Goal: Task Accomplishment & Management: Complete application form

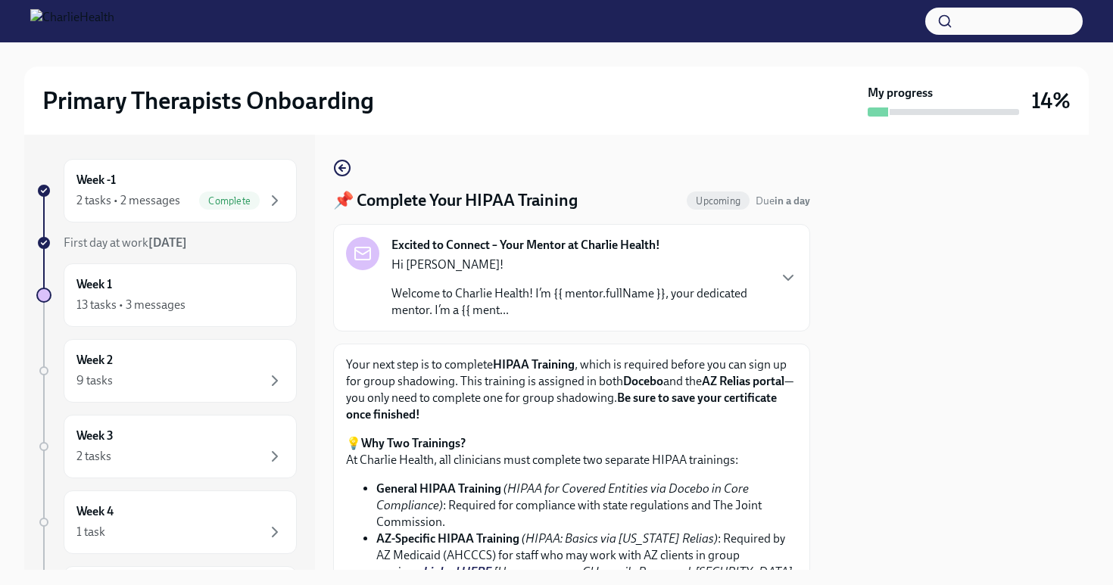
scroll to position [193, 0]
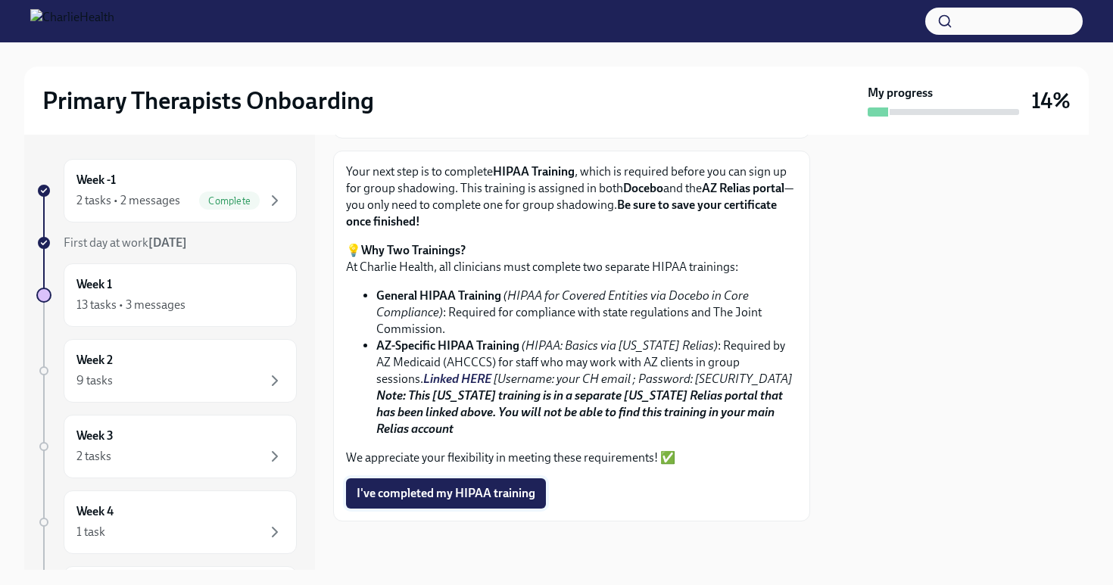
click at [472, 480] on button "I've completed my HIPAA training" at bounding box center [446, 494] width 200 height 30
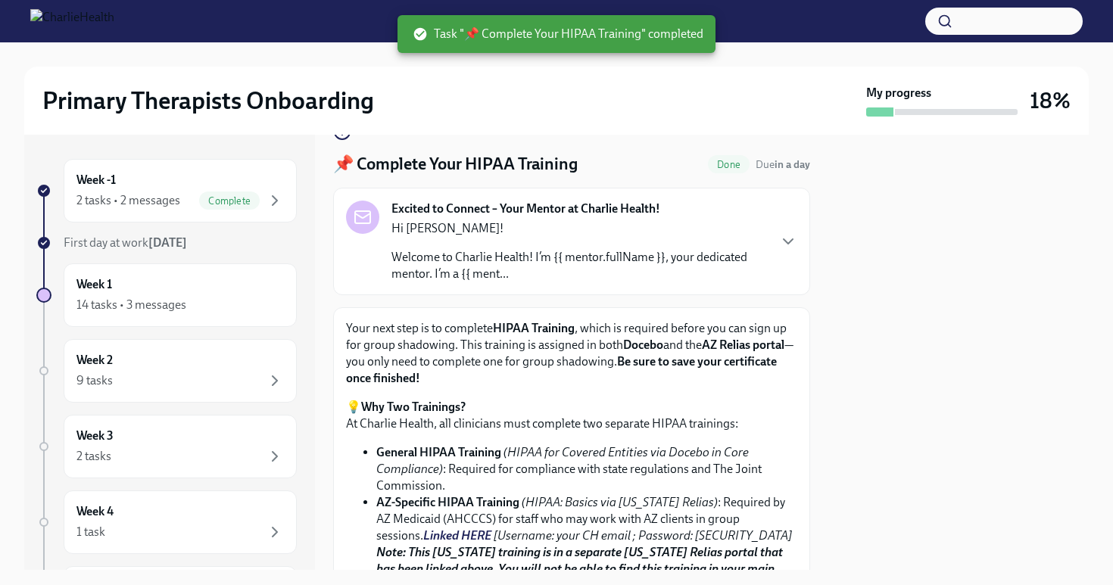
scroll to position [0, 0]
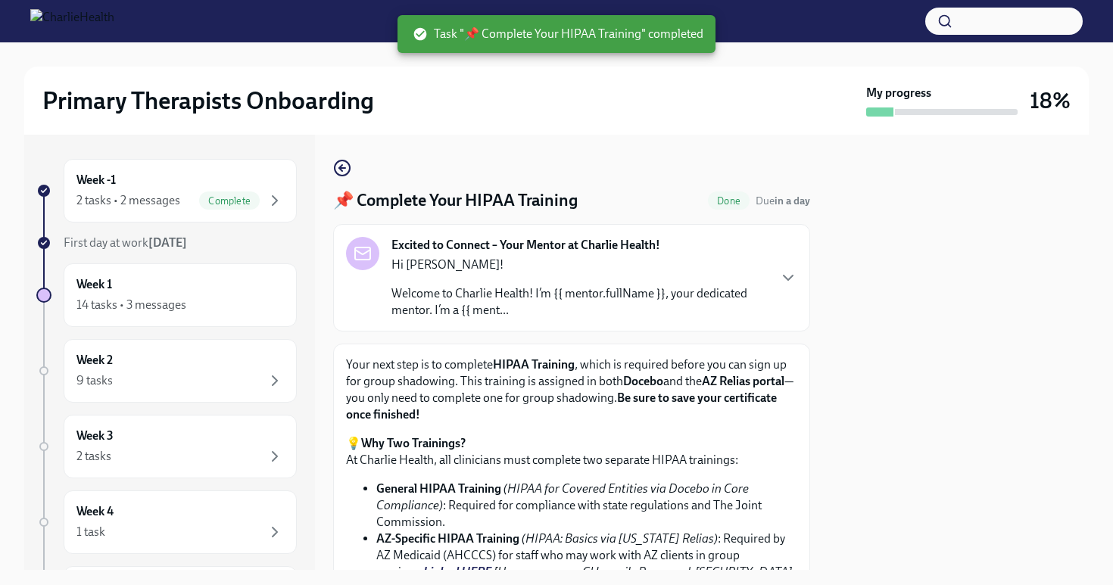
click at [773, 276] on div "Excited to Connect – Your Mentor at Charlie Health! Hi [PERSON_NAME]! Welcome t…" at bounding box center [571, 278] width 451 height 82
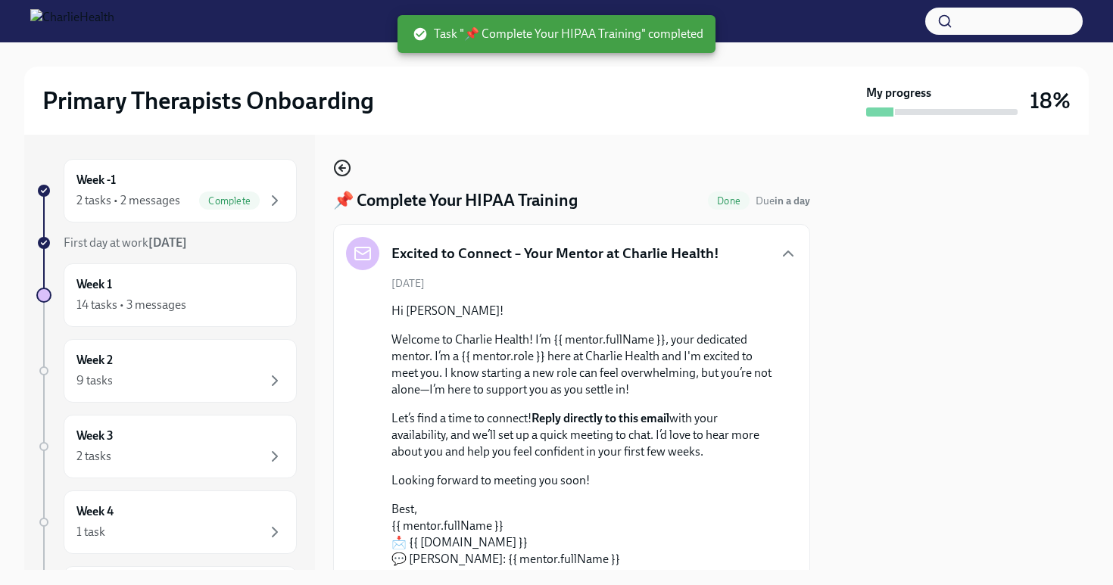
click at [343, 166] on icon "button" at bounding box center [342, 168] width 18 height 18
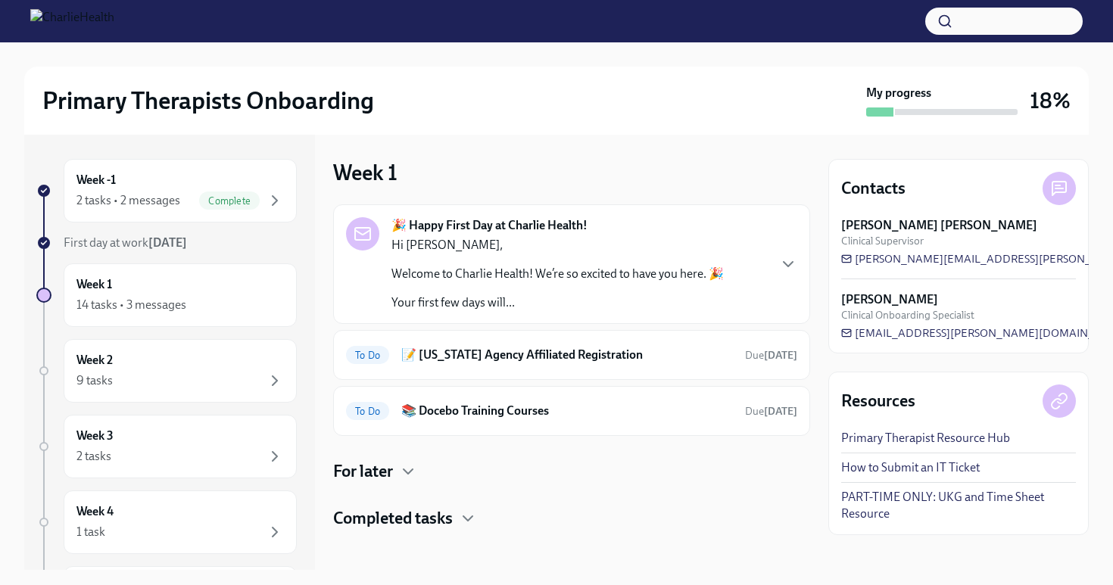
scroll to position [8, 0]
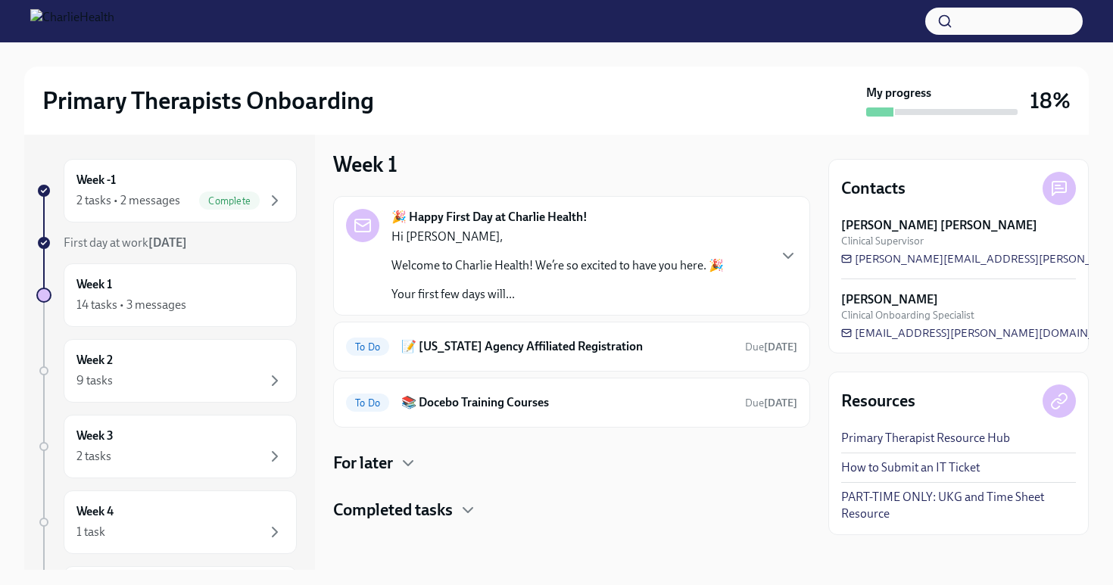
click at [395, 467] on div "For later" at bounding box center [571, 463] width 477 height 23
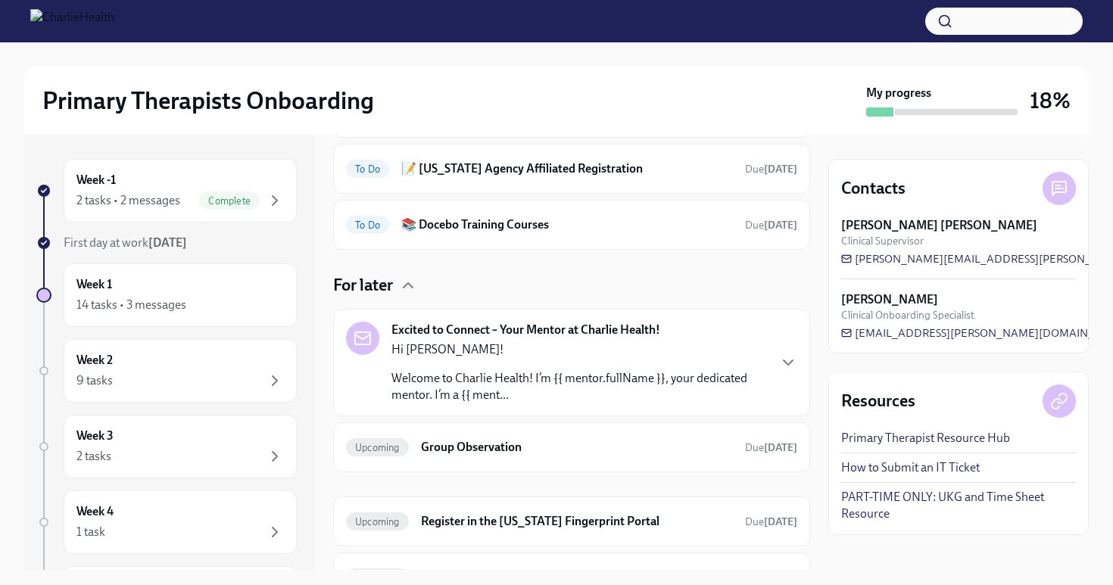
scroll to position [189, 0]
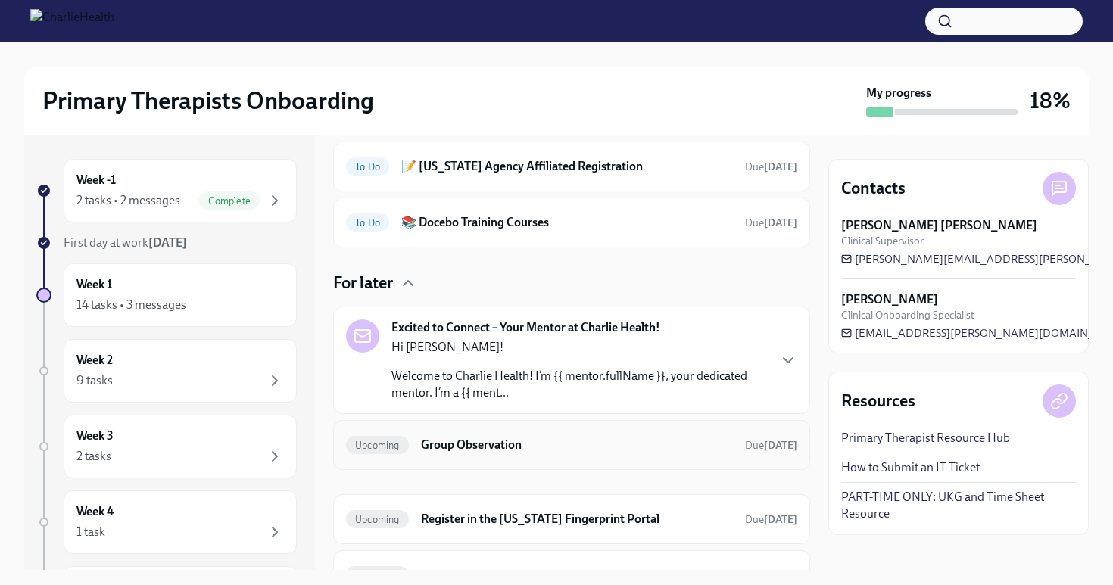
click at [431, 444] on h6 "Group Observation" at bounding box center [577, 445] width 312 height 17
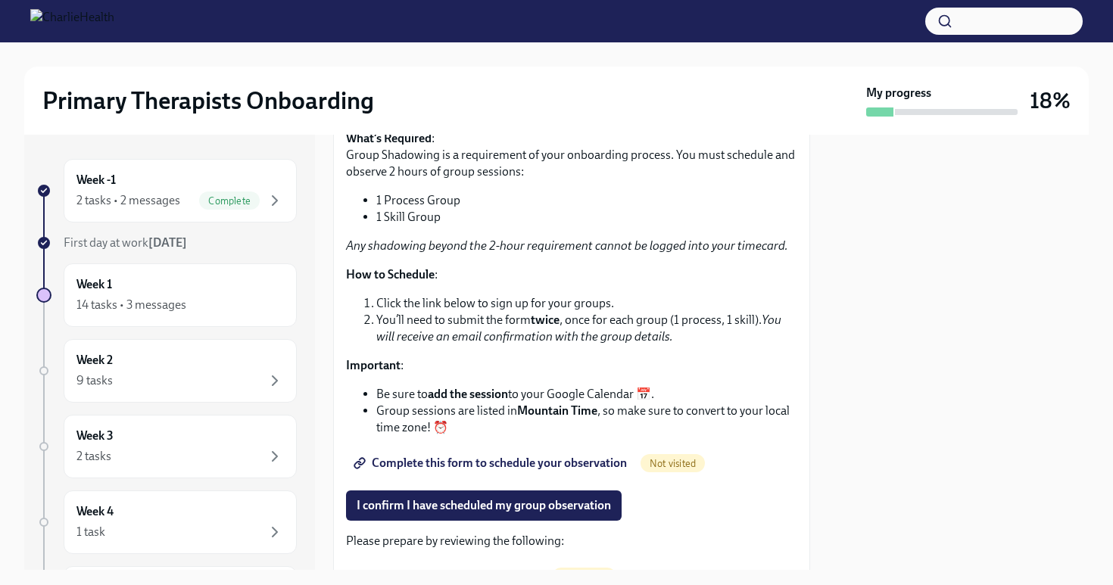
scroll to position [289, 0]
click at [419, 467] on span "Complete this form to schedule your observation" at bounding box center [492, 462] width 270 height 15
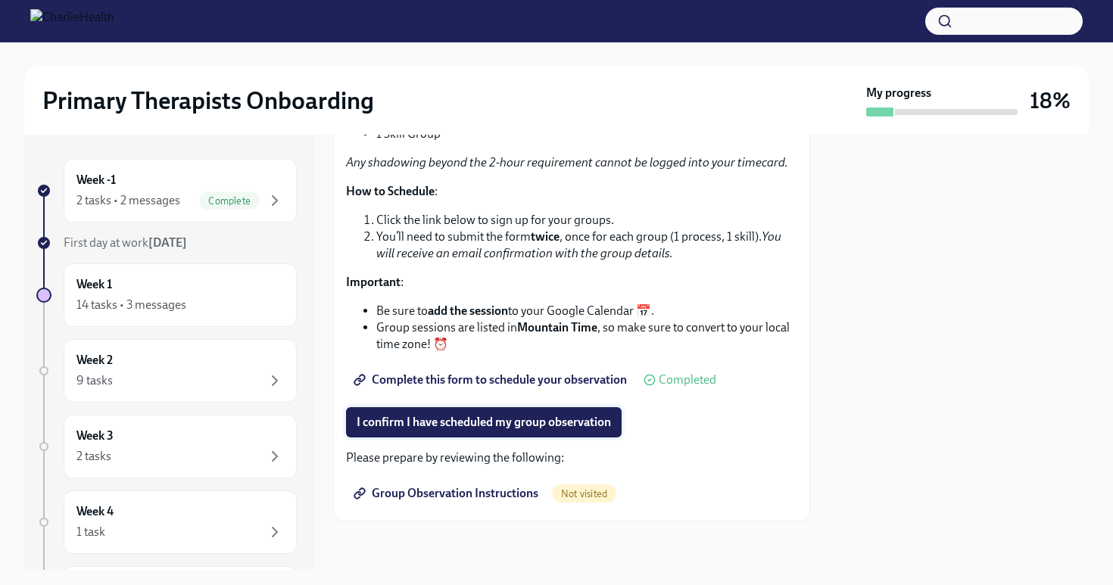
click at [525, 429] on span "I confirm I have scheduled my group observation" at bounding box center [484, 422] width 254 height 15
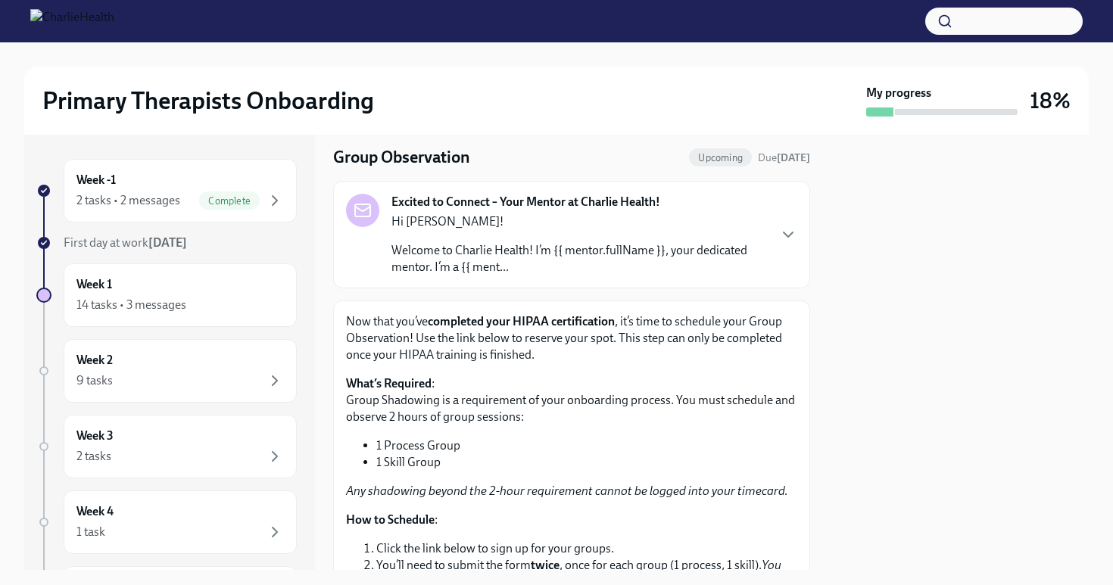
scroll to position [0, 0]
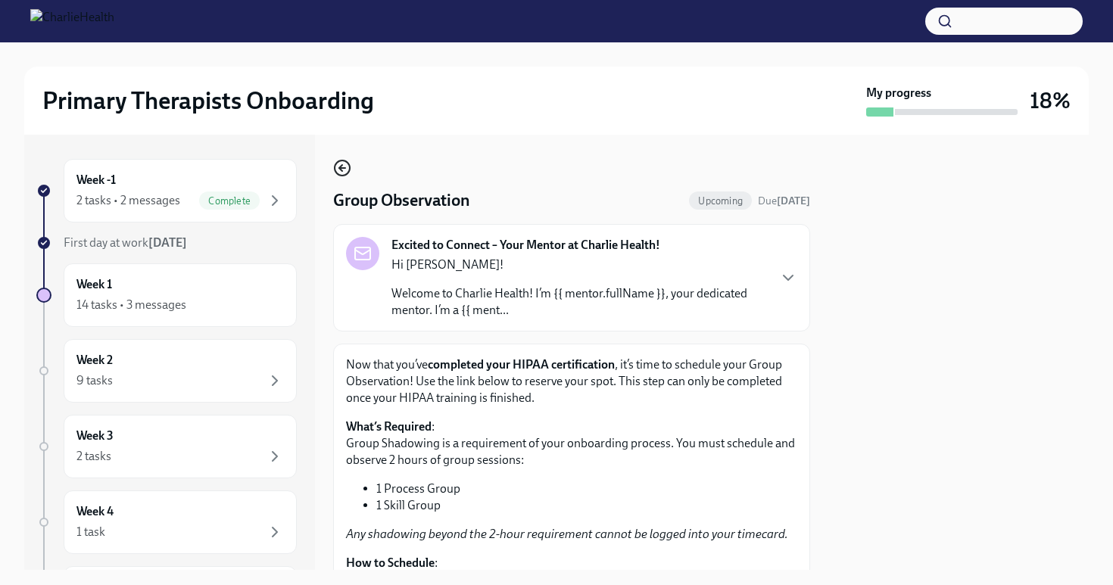
click at [342, 171] on icon "button" at bounding box center [340, 168] width 3 height 6
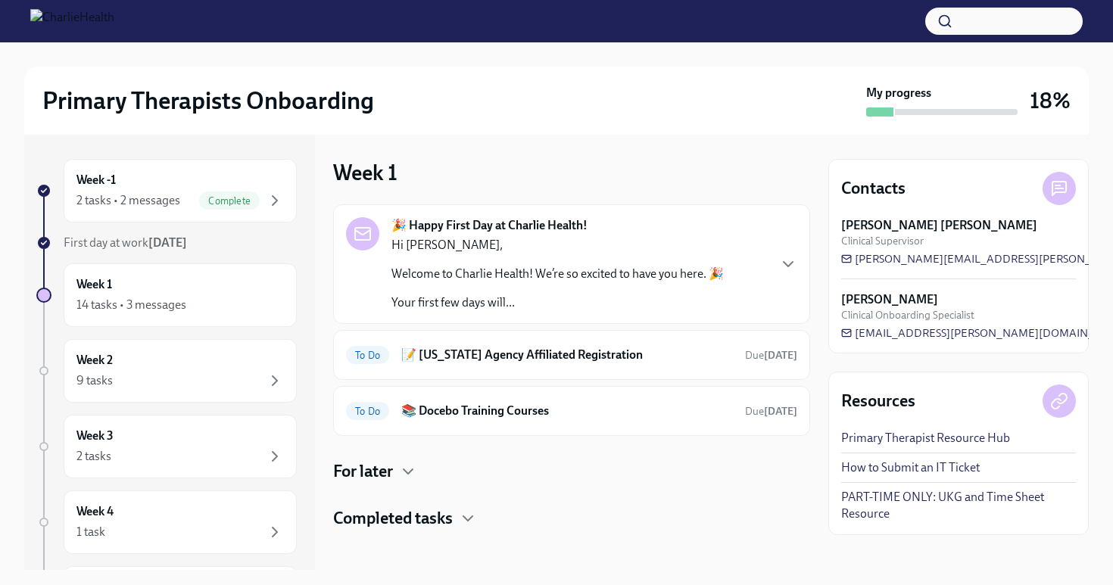
scroll to position [8, 0]
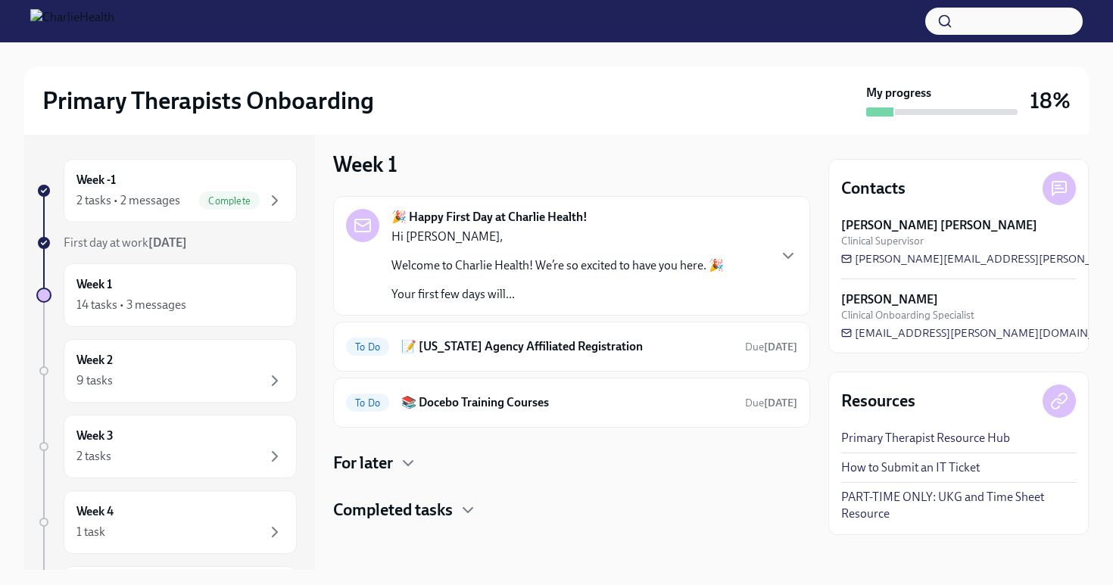
click at [399, 464] on div "For later" at bounding box center [571, 463] width 477 height 23
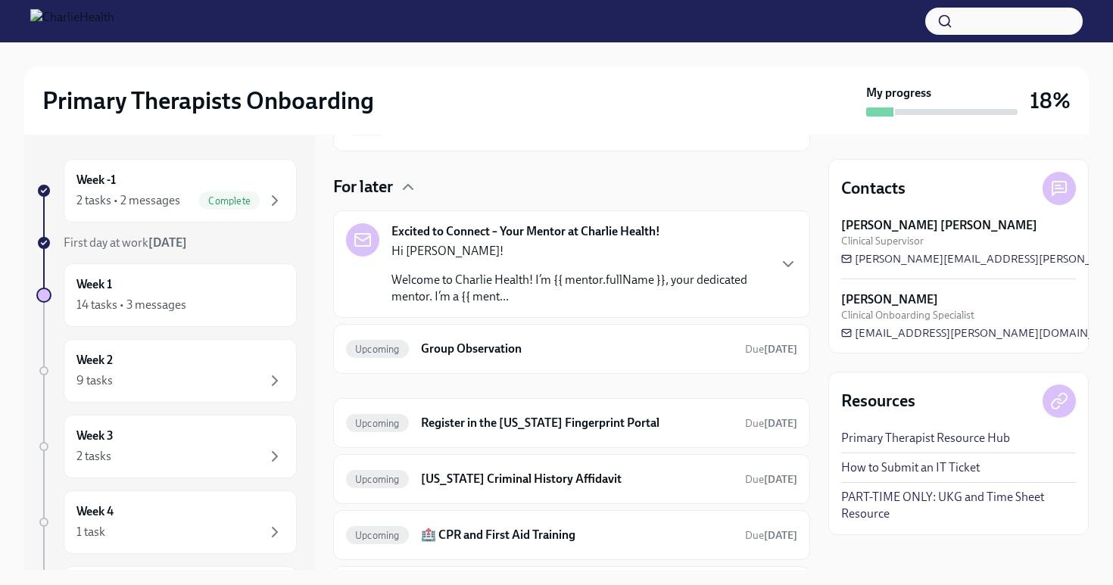
scroll to position [292, 0]
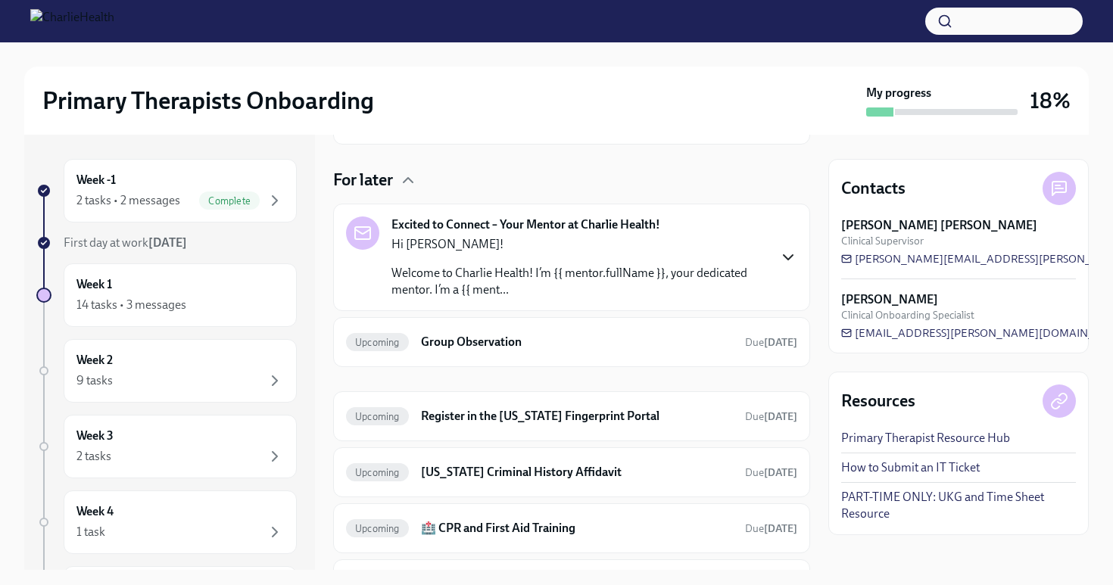
click at [790, 254] on icon "button" at bounding box center [788, 257] width 18 height 18
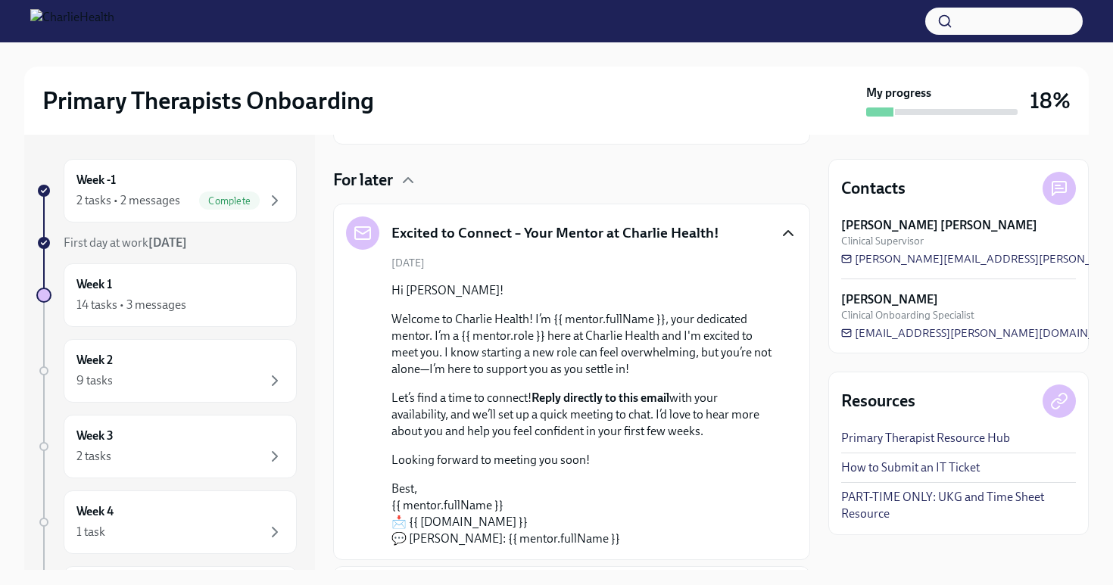
click at [787, 233] on icon "button" at bounding box center [788, 233] width 18 height 18
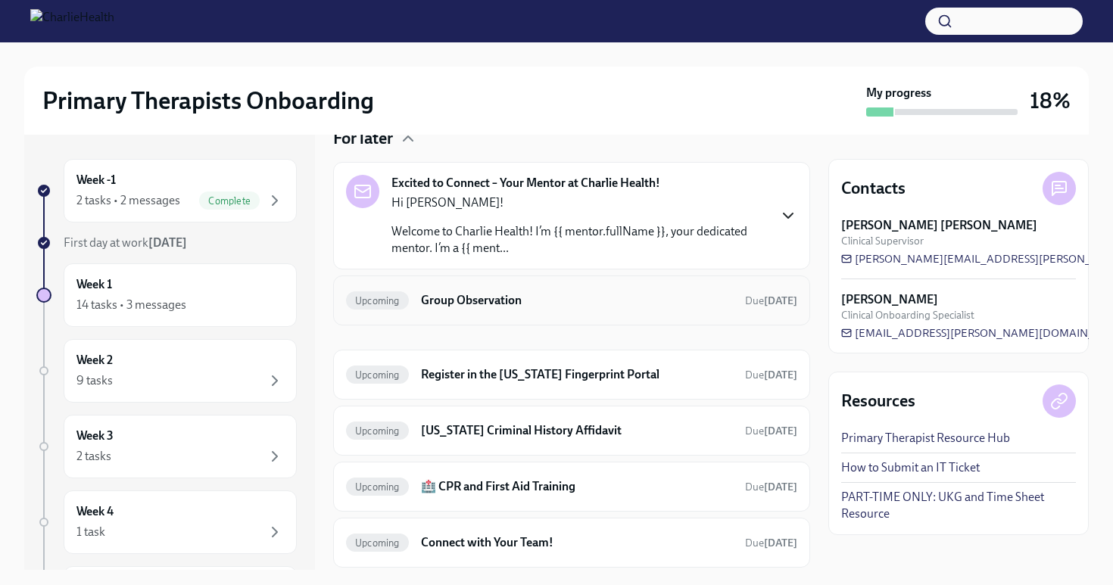
scroll to position [335, 0]
click at [703, 302] on h6 "Group Observation" at bounding box center [577, 299] width 312 height 17
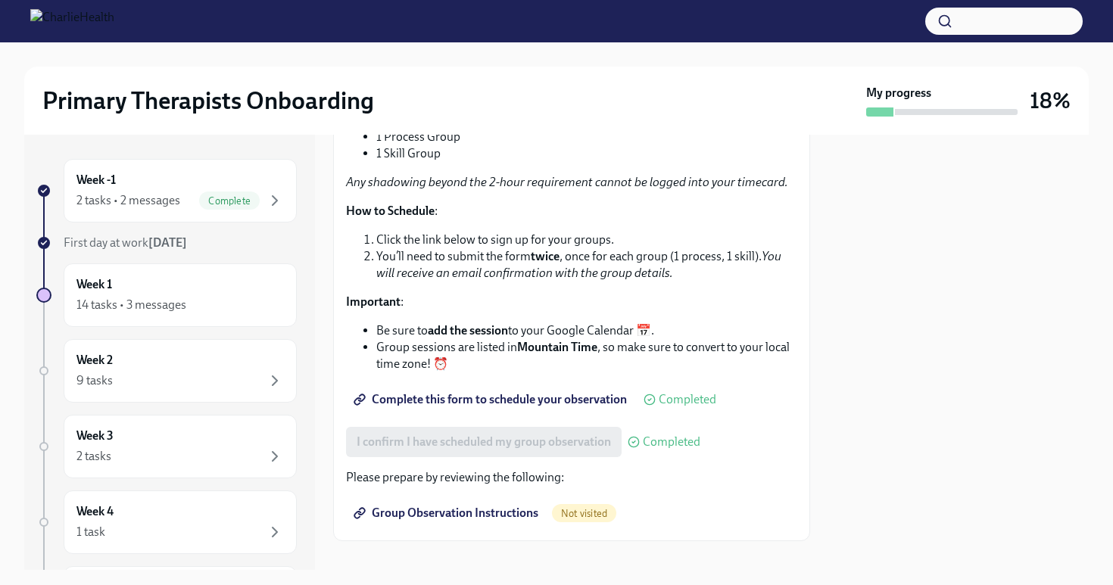
scroll to position [356, 0]
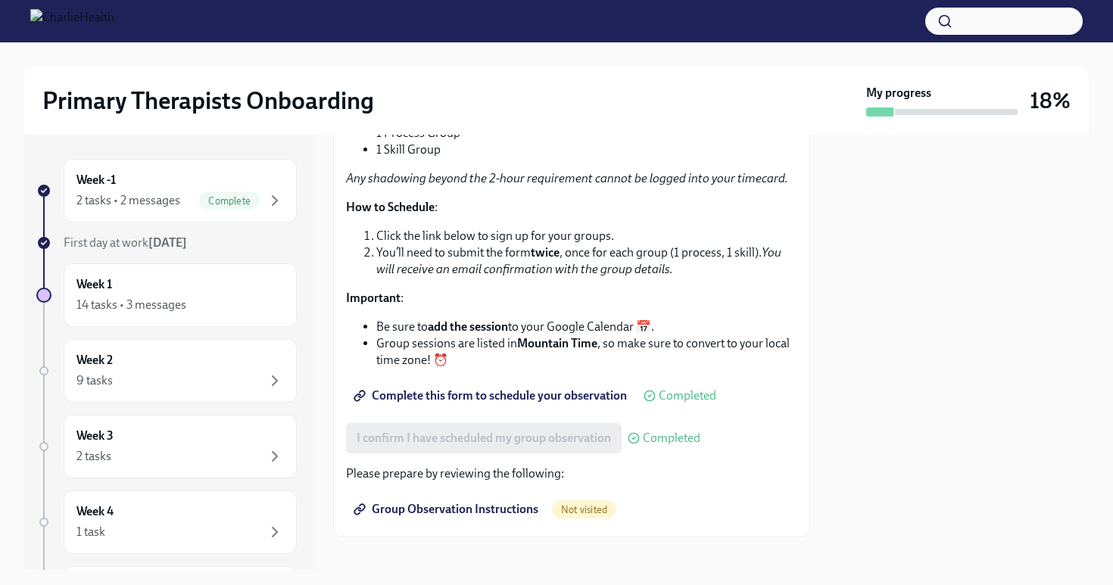
click at [518, 507] on span "Group Observation Instructions" at bounding box center [448, 509] width 182 height 15
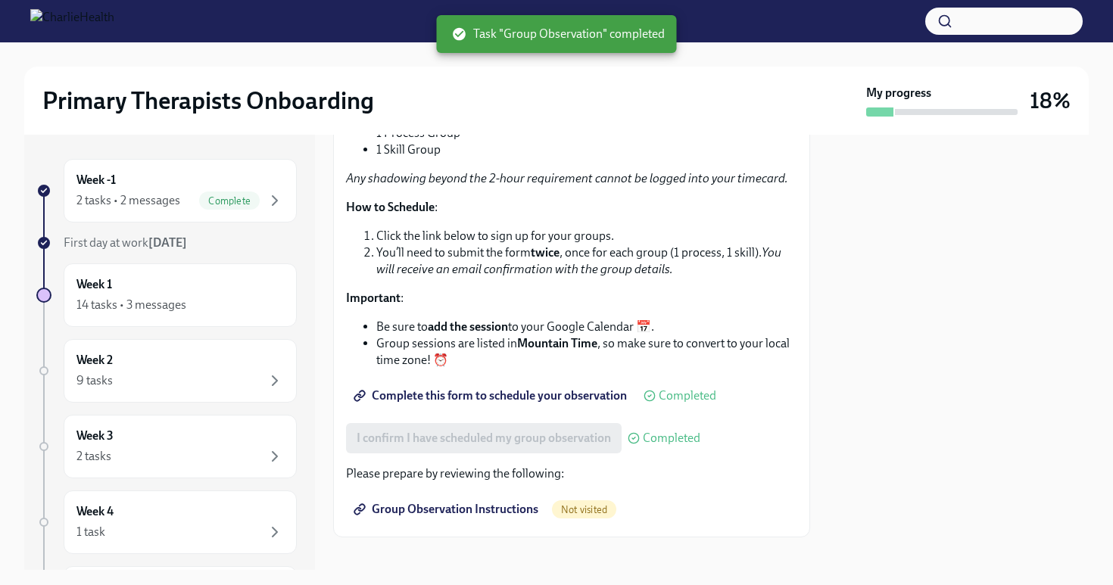
scroll to position [343, 0]
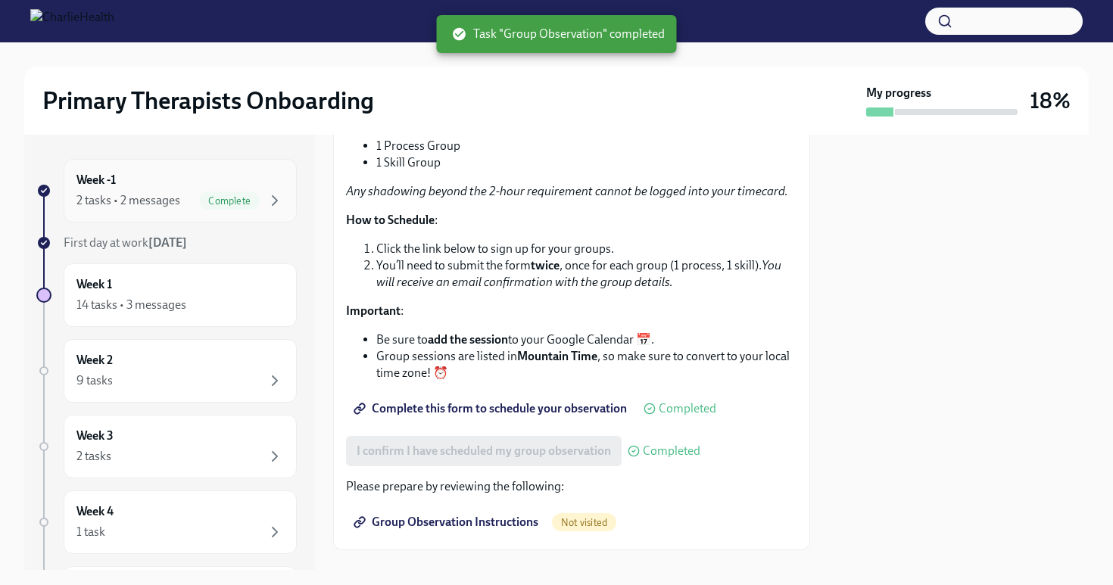
click at [226, 215] on div "Week -1 2 tasks • 2 messages Complete" at bounding box center [180, 191] width 233 height 64
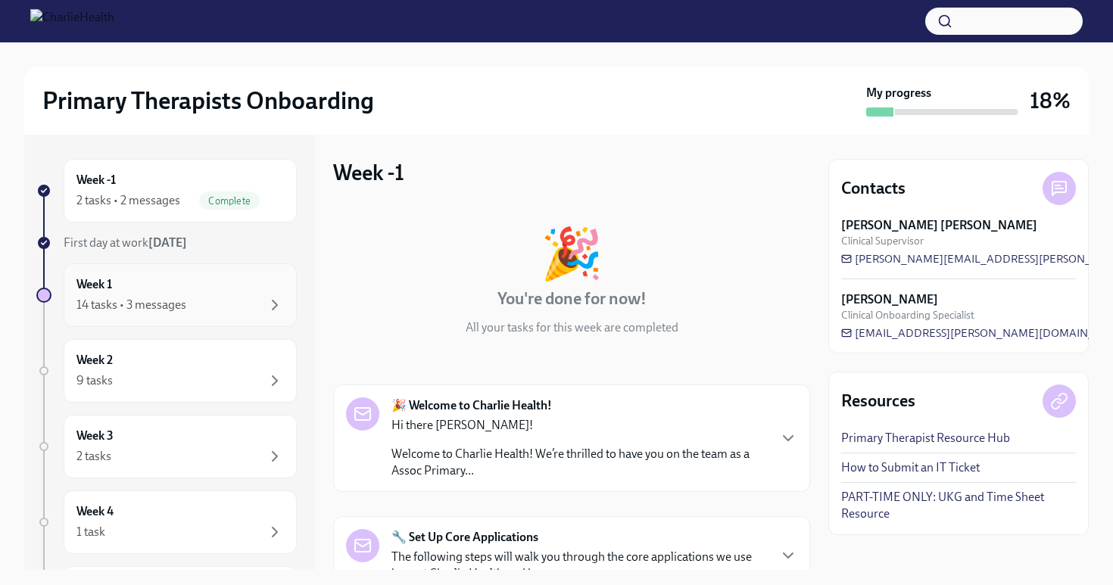
click at [213, 290] on div "Week 1 14 tasks • 3 messages" at bounding box center [180, 295] width 208 height 38
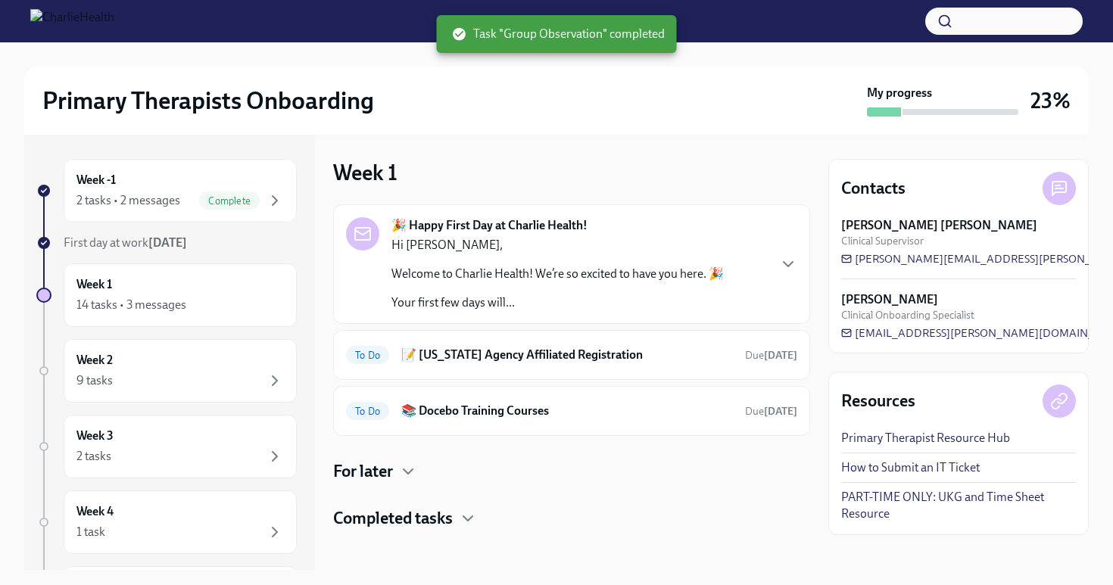
click at [392, 454] on div "🎉 Happy First Day at Charlie Health! Hi [PERSON_NAME], Welcome to Charlie Healt…" at bounding box center [571, 368] width 477 height 326
click at [396, 473] on div "For later" at bounding box center [571, 472] width 477 height 23
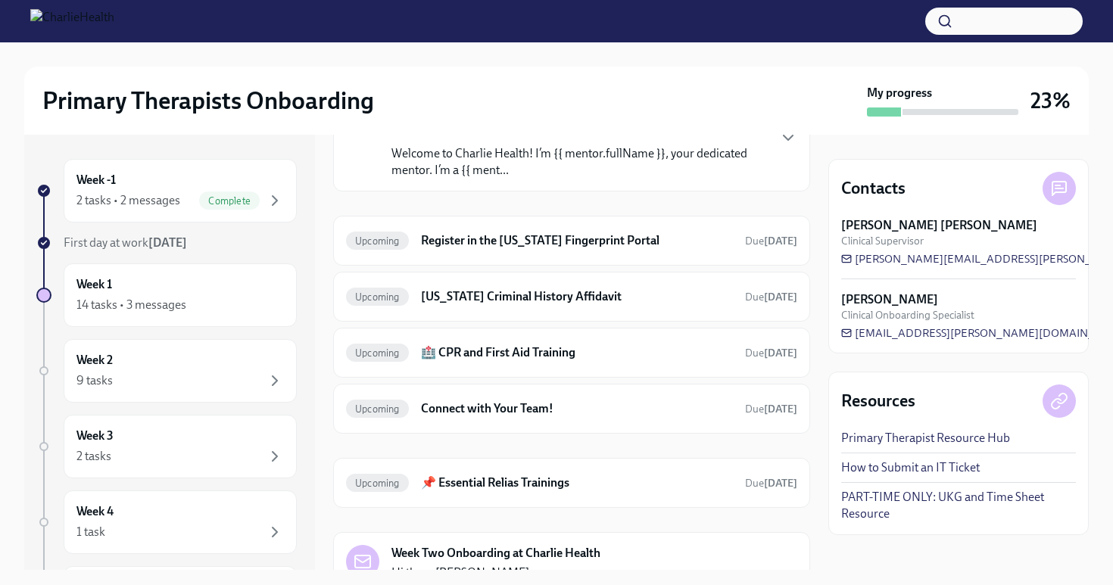
scroll to position [413, 0]
click at [440, 407] on h6 "Connect with Your Team!" at bounding box center [577, 407] width 312 height 17
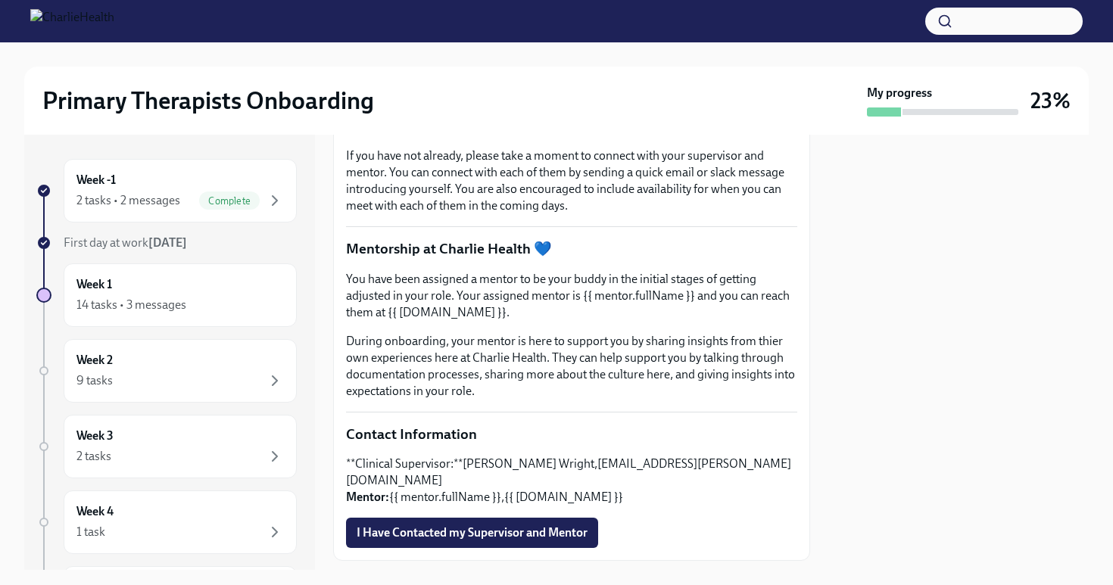
scroll to position [163, 0]
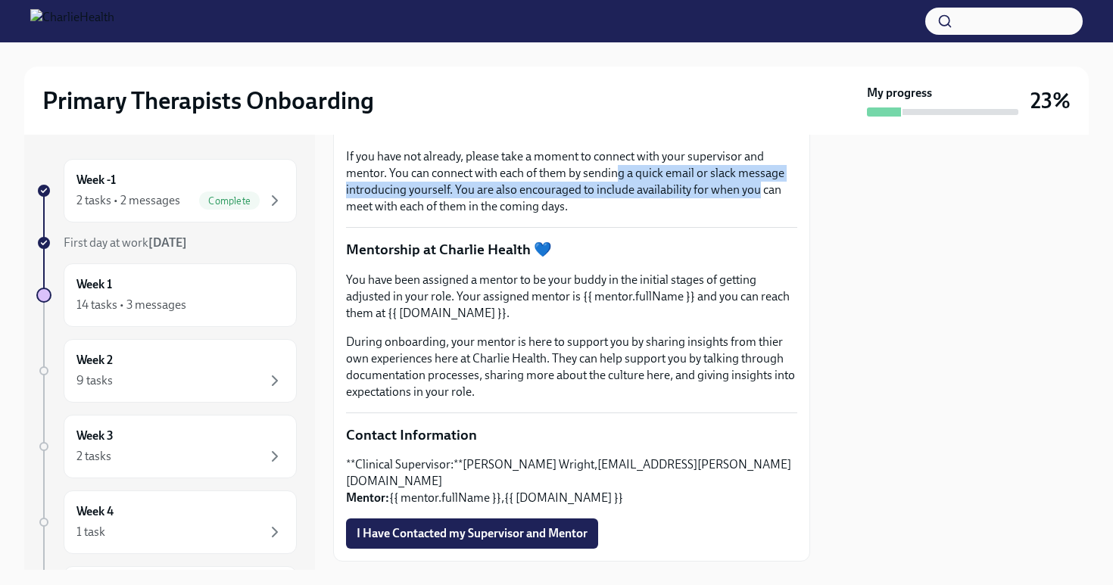
drag, startPoint x: 617, startPoint y: 338, endPoint x: 756, endPoint y: 352, distance: 139.4
click at [756, 215] on p "If you have not already, please take a moment to connect with your supervisor a…" at bounding box center [571, 181] width 451 height 67
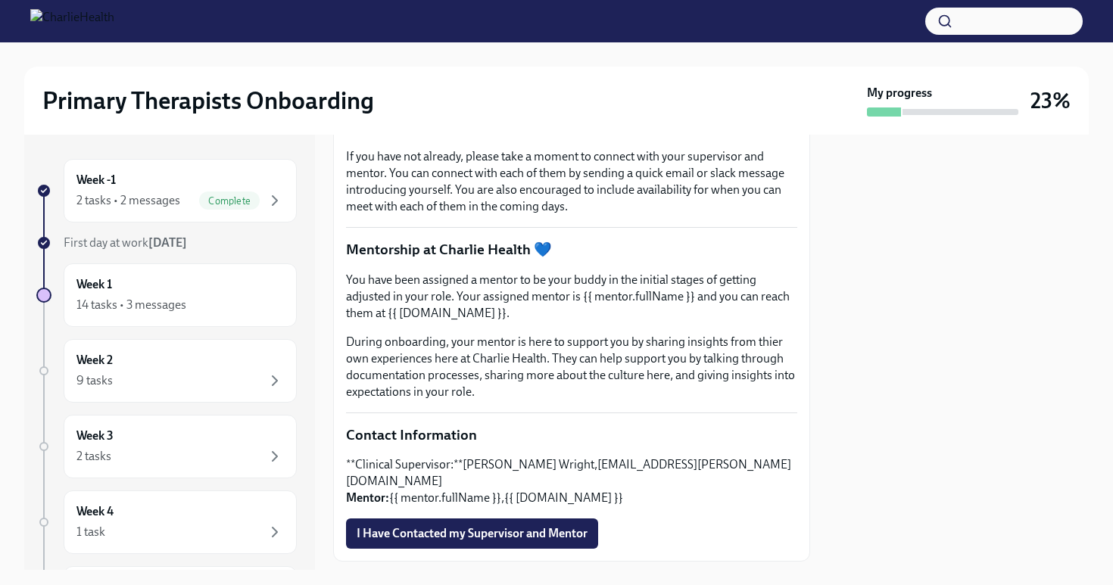
click at [731, 215] on p "If you have not already, please take a moment to connect with your supervisor a…" at bounding box center [571, 181] width 451 height 67
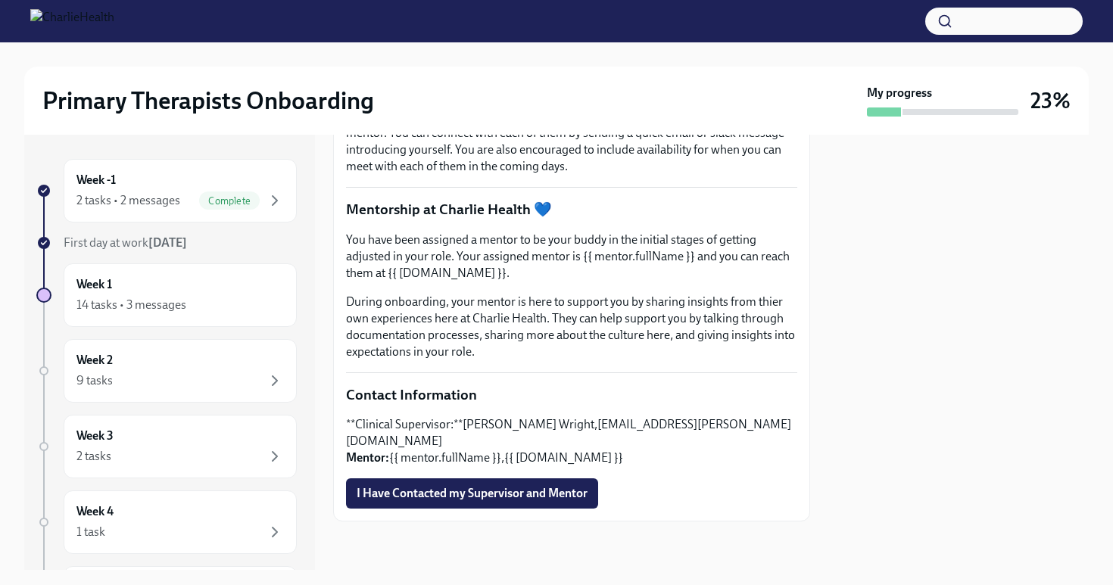
scroll to position [323, 0]
click at [570, 467] on p "**Clinical Supervisor:**[PERSON_NAME] Wright,[EMAIL_ADDRESS][PERSON_NAME][DOMAI…" at bounding box center [571, 442] width 451 height 50
drag, startPoint x: 583, startPoint y: 470, endPoint x: 770, endPoint y: 477, distance: 186.5
click at [770, 467] on p "**Clinical Supervisor:**[PERSON_NAME] Wright,[EMAIL_ADDRESS][PERSON_NAME][DOMAI…" at bounding box center [571, 442] width 451 height 50
copy p "[PERSON_NAME][EMAIL_ADDRESS][PERSON_NAME][DOMAIN_NAME]"
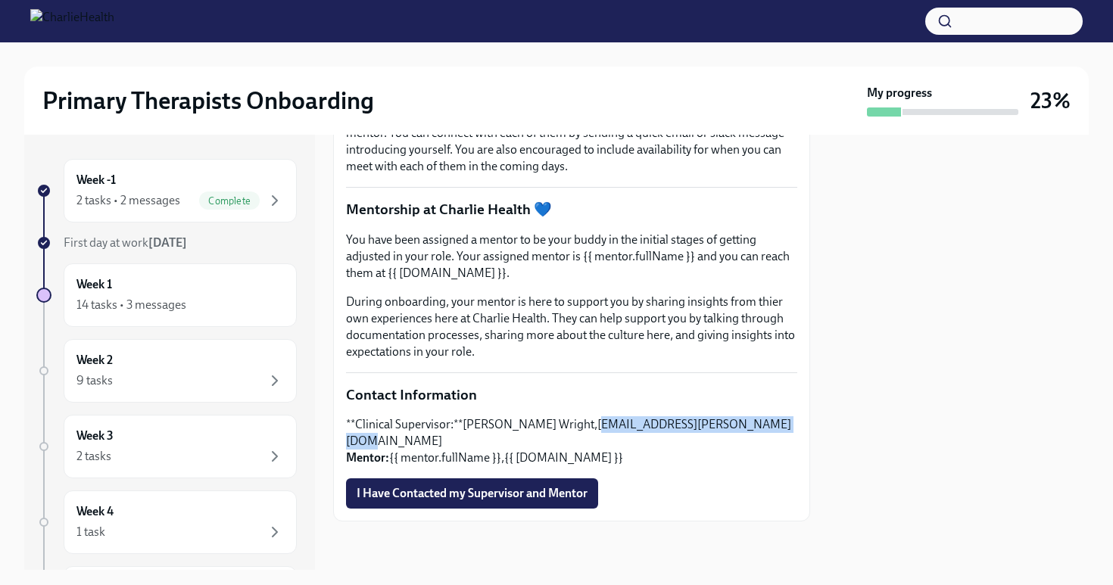
click at [770, 467] on p "**Clinical Supervisor:**[PERSON_NAME] Wright,[EMAIL_ADDRESS][PERSON_NAME][DOMAI…" at bounding box center [571, 442] width 451 height 50
click at [559, 501] on span "I Have Contacted my Supervisor and Mentor" at bounding box center [472, 493] width 231 height 15
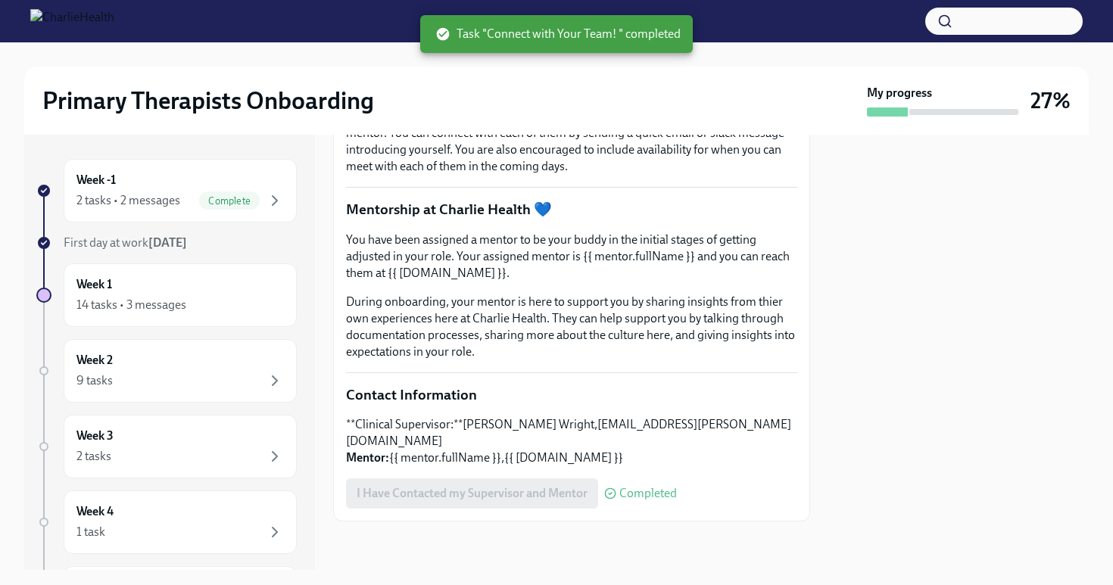
scroll to position [352, 0]
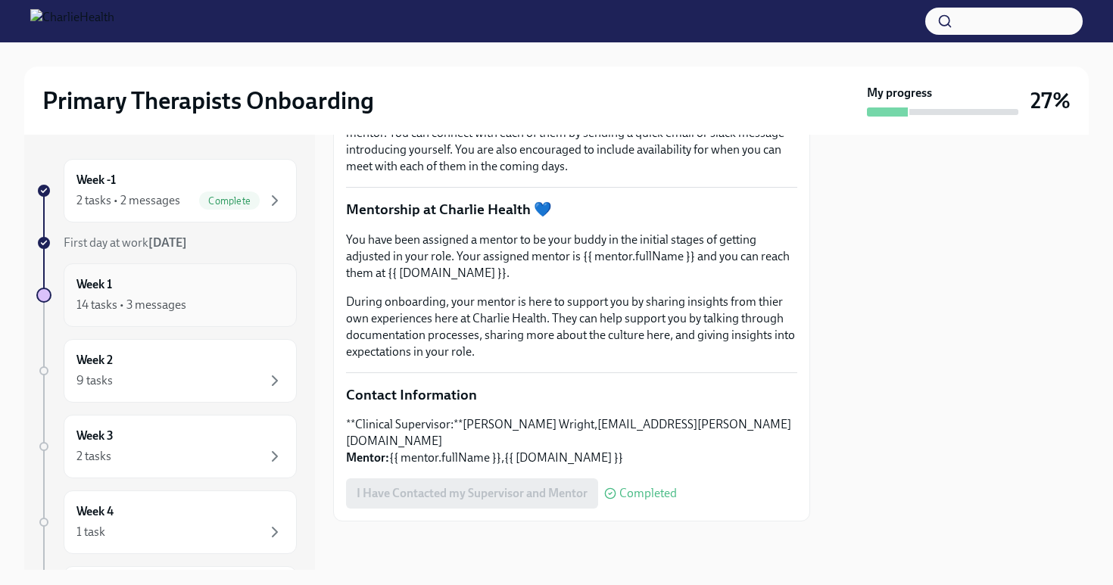
click at [130, 294] on div "Week 1 14 tasks • 3 messages" at bounding box center [180, 295] width 208 height 38
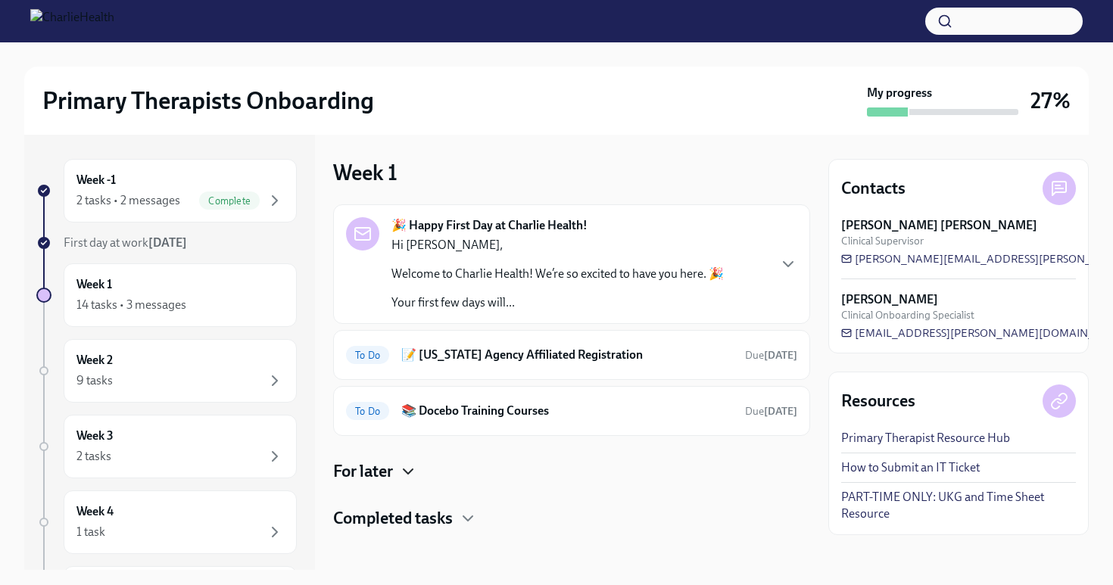
click at [403, 477] on icon "button" at bounding box center [408, 472] width 18 height 18
